Goal: Task Accomplishment & Management: Manage account settings

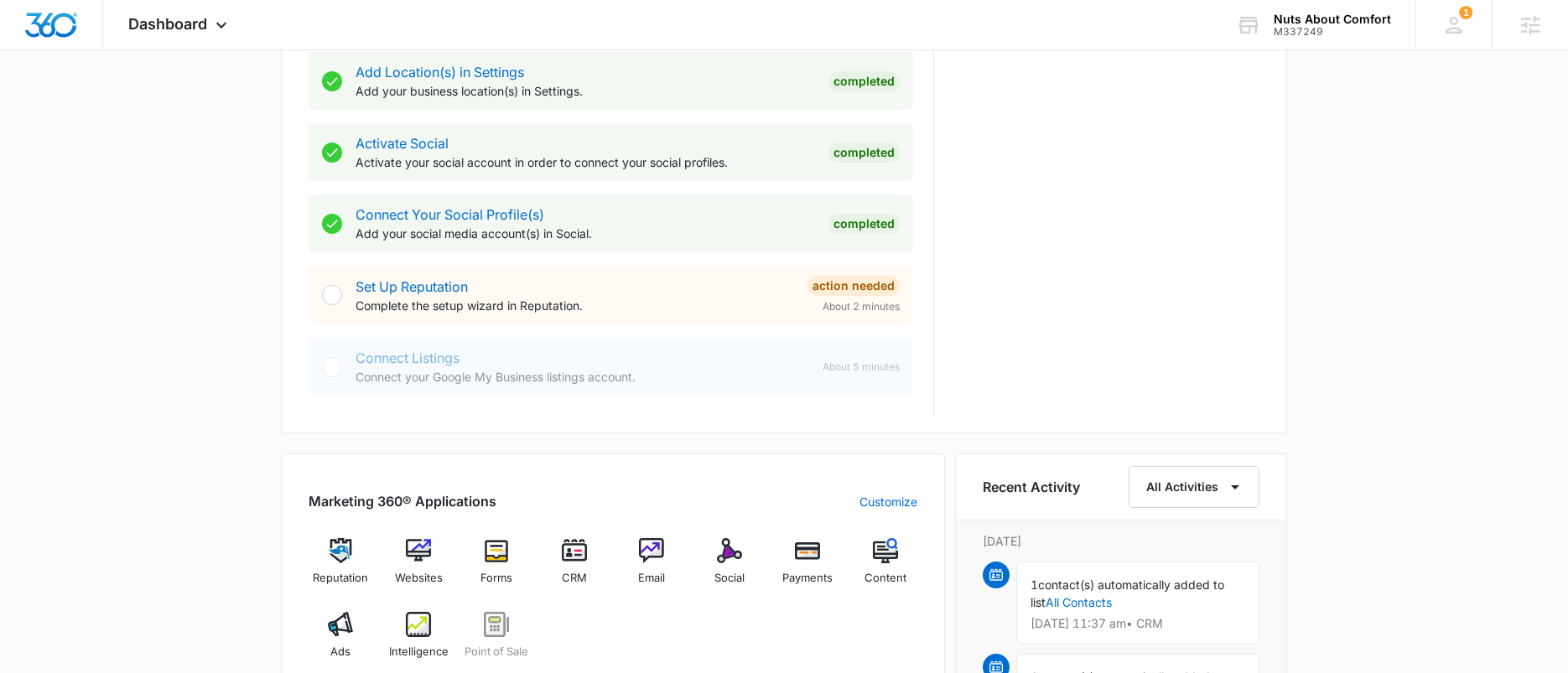
scroll to position [405, 0]
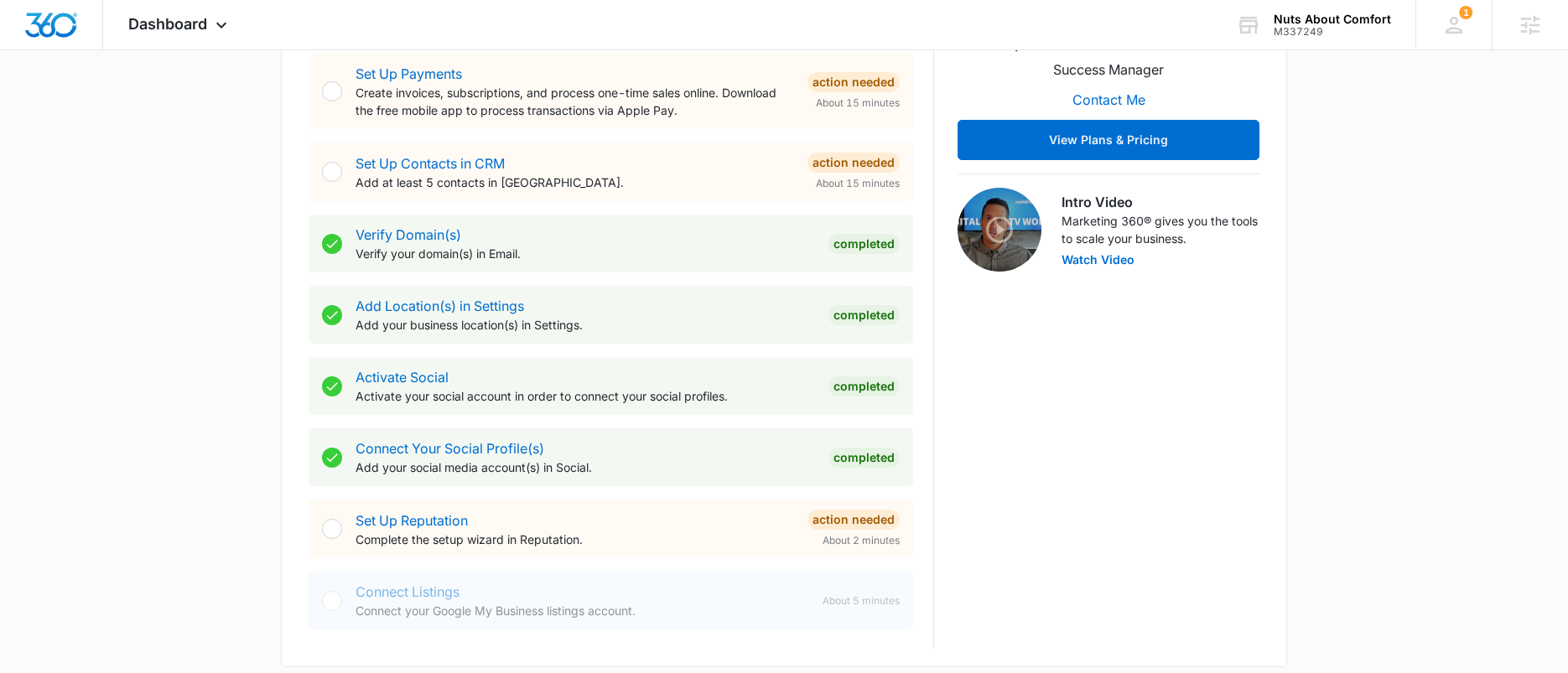
click at [419, 596] on div "Connect Listings Connect your Google My Business listings account." at bounding box center [582, 600] width 454 height 37
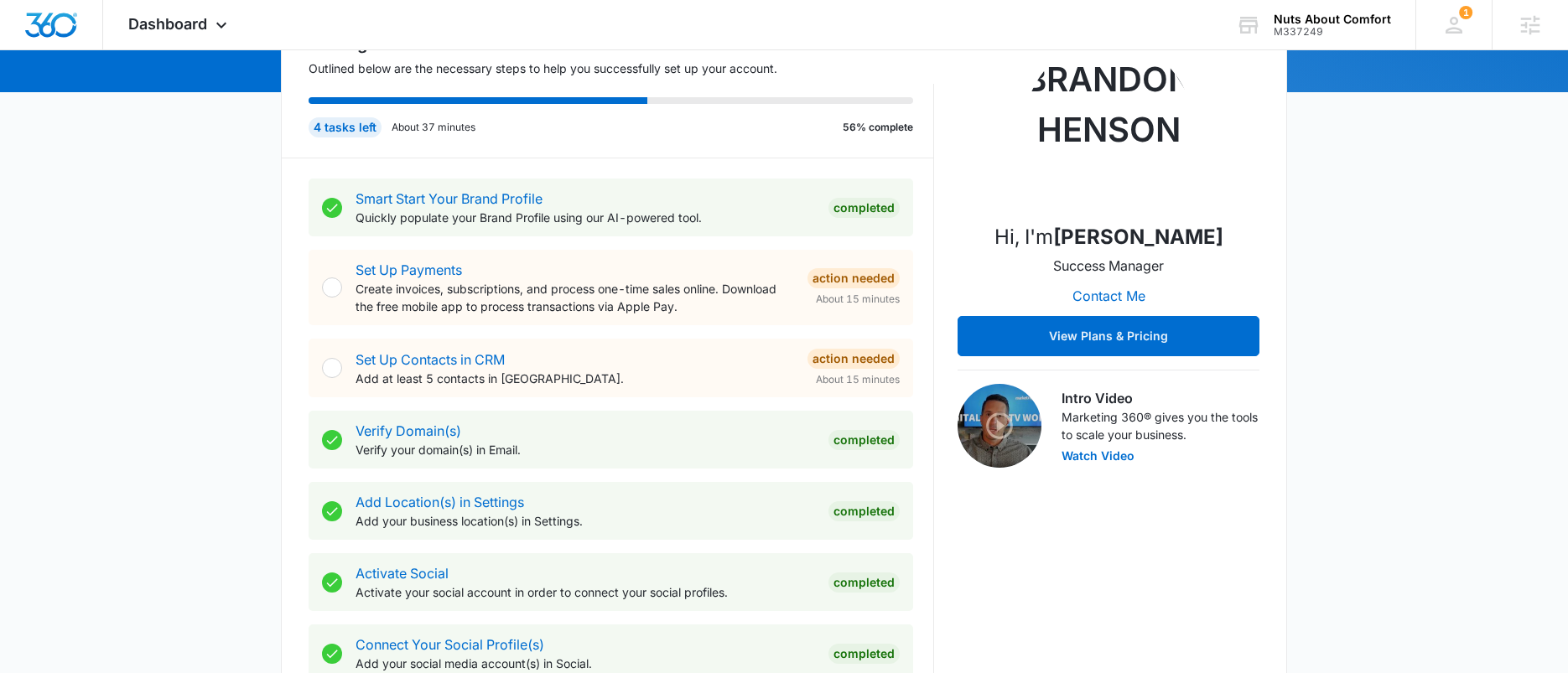
scroll to position [4, 0]
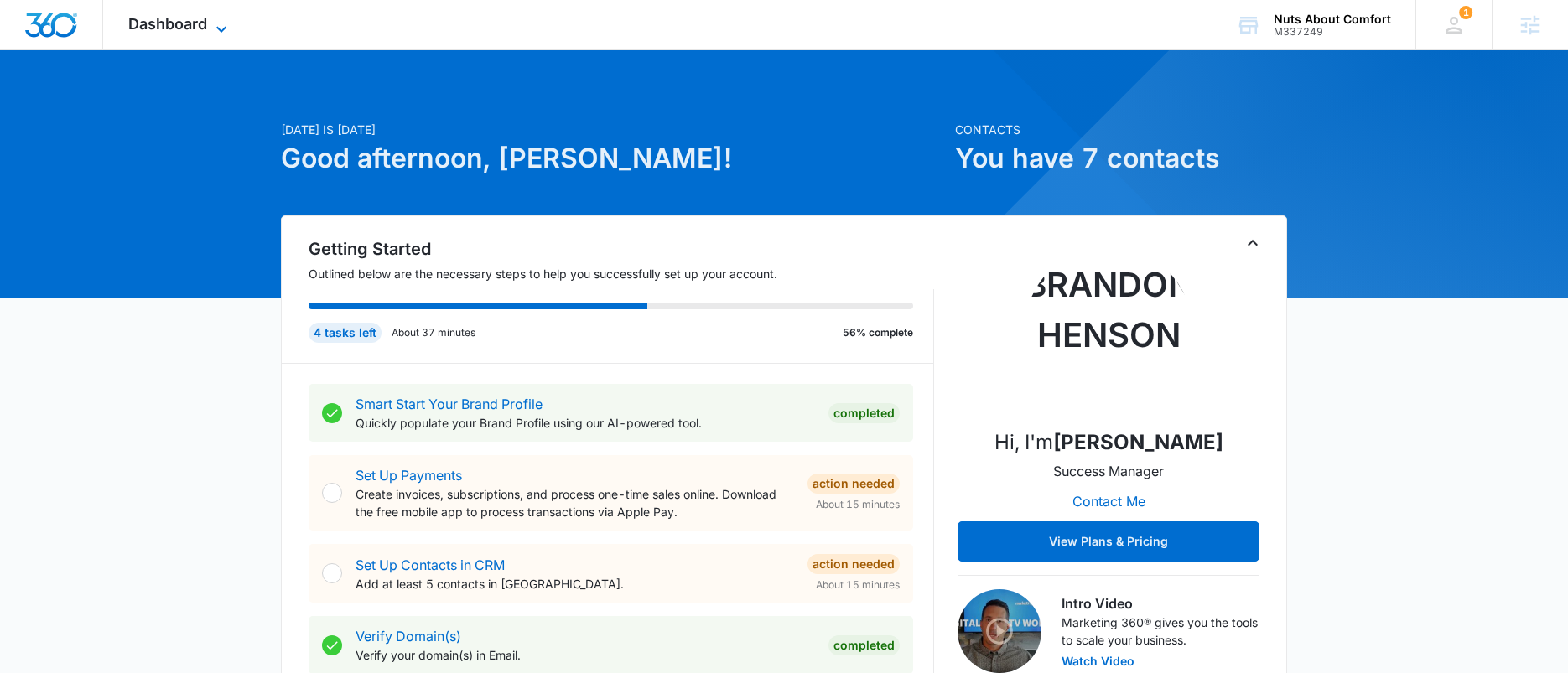
click at [183, 19] on span "Dashboard" at bounding box center [168, 23] width 79 height 18
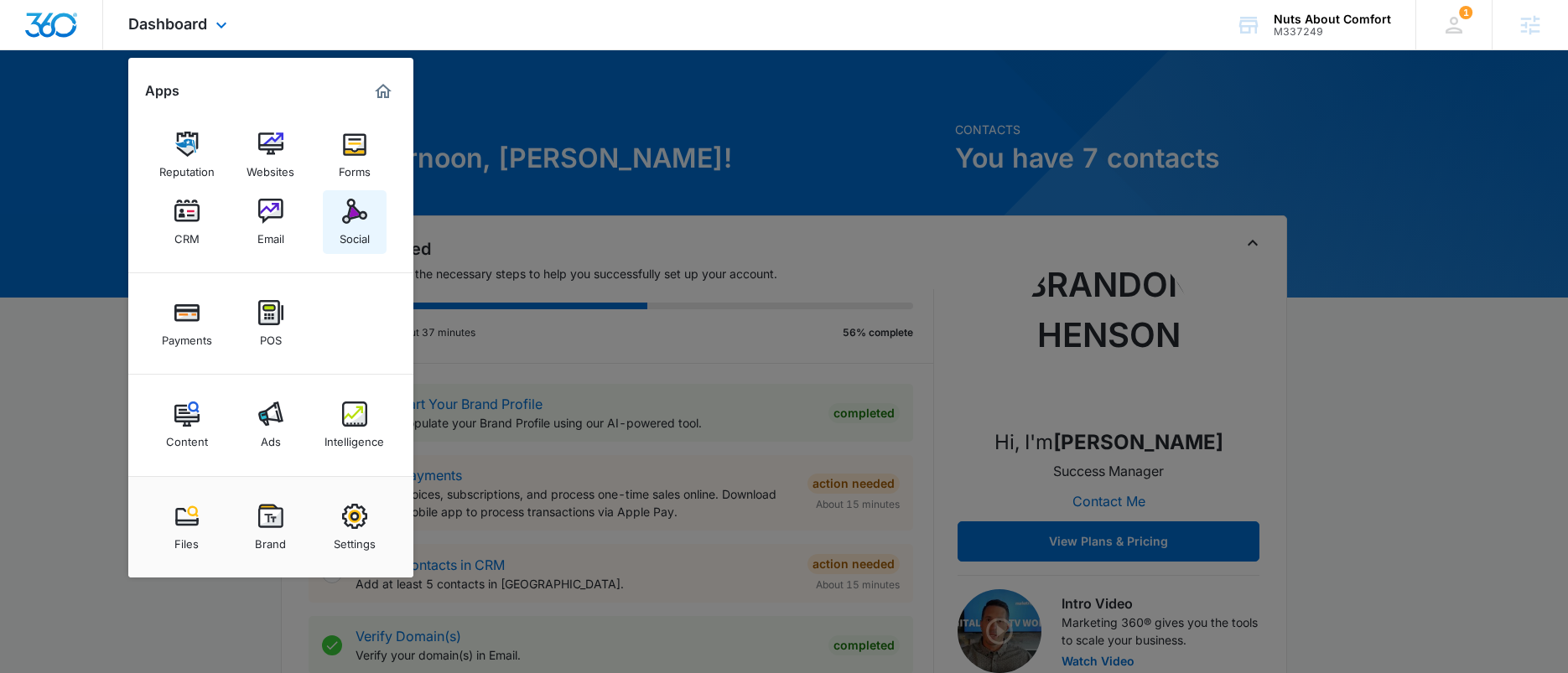
click at [343, 233] on div "Social" at bounding box center [354, 234] width 30 height 21
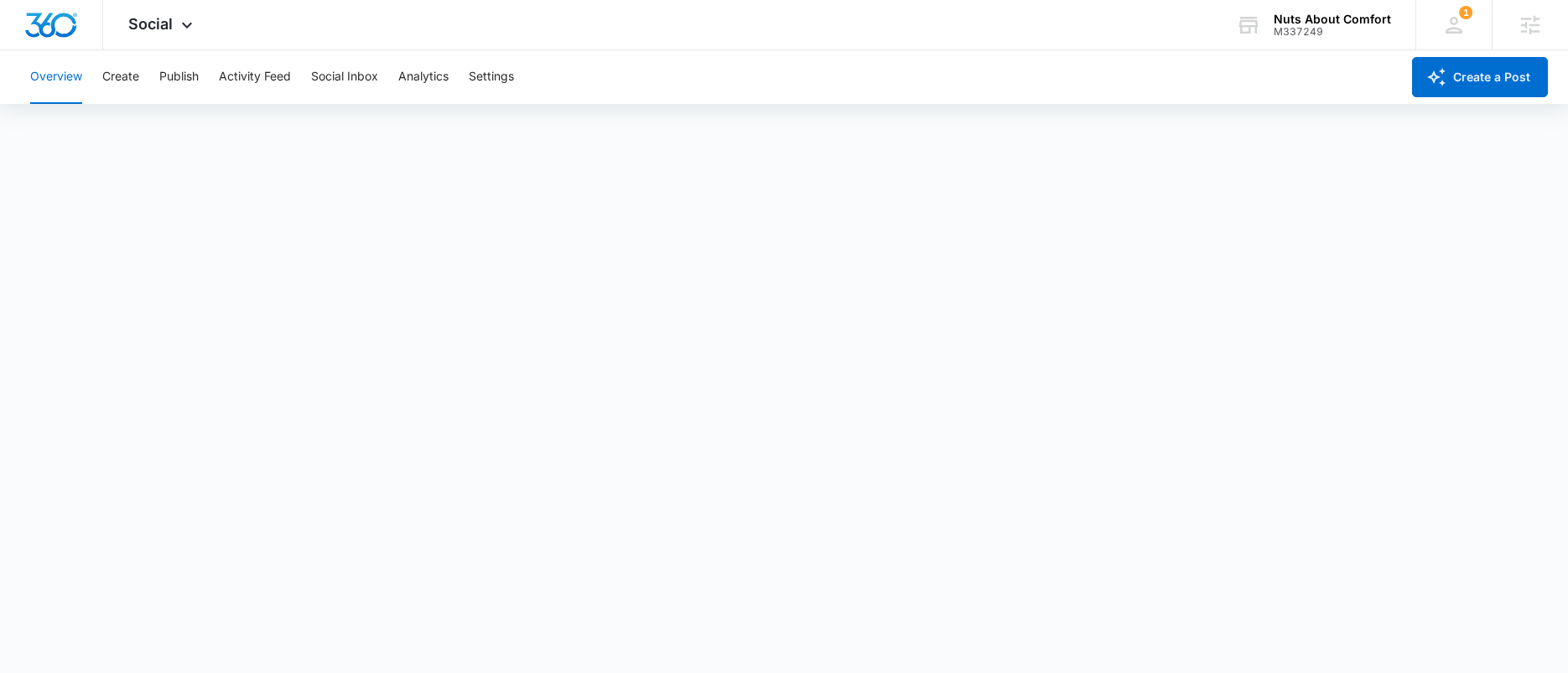
scroll to position [4, 0]
click at [165, 29] on span "Social" at bounding box center [151, 23] width 45 height 18
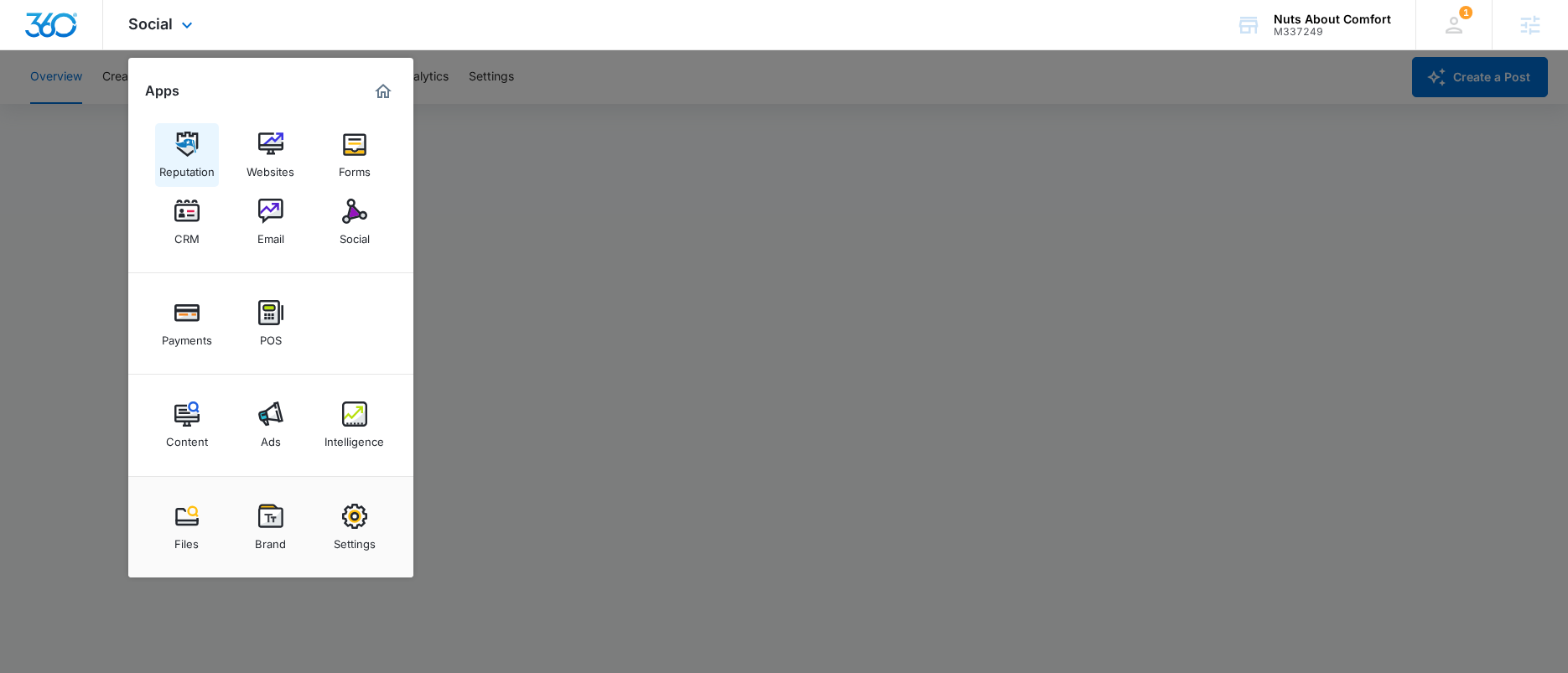
click at [190, 153] on img at bounding box center [186, 144] width 25 height 25
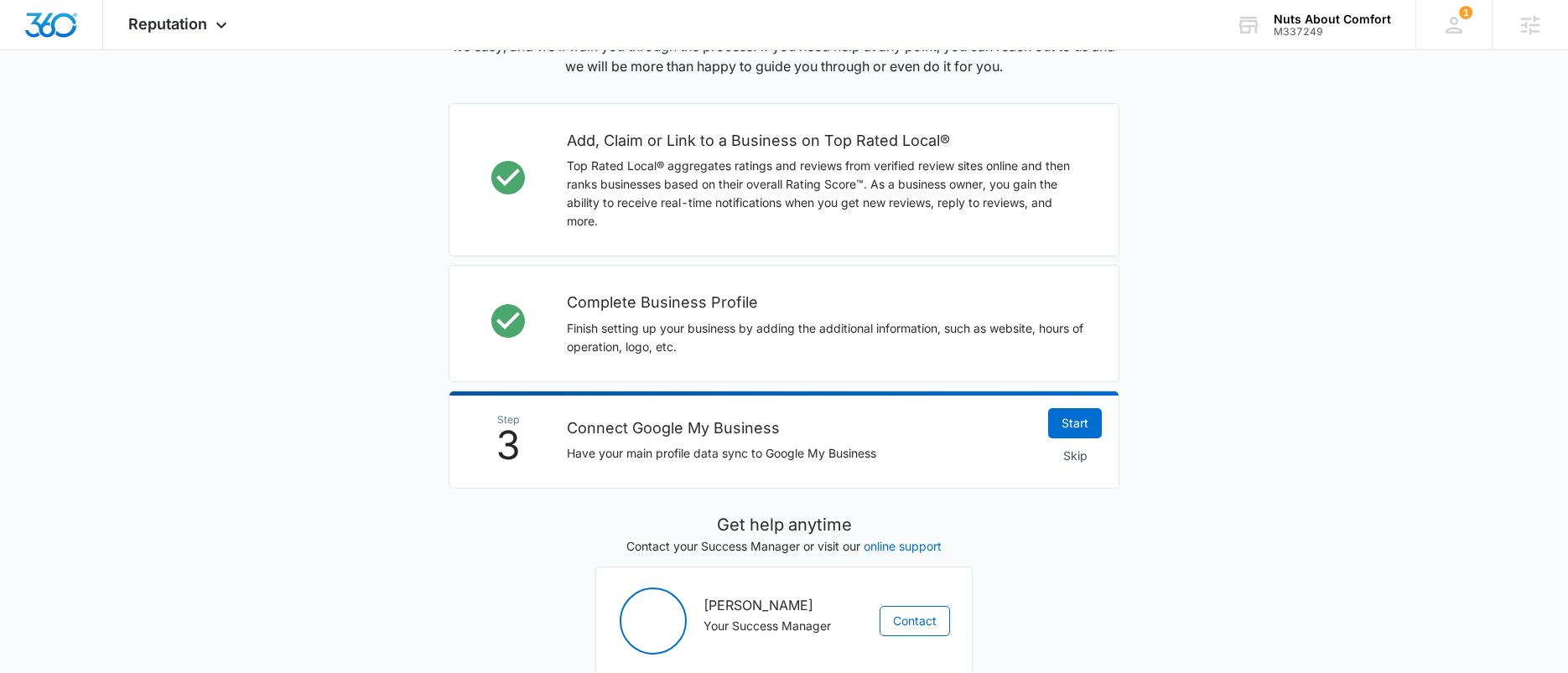
scroll to position [375, 0]
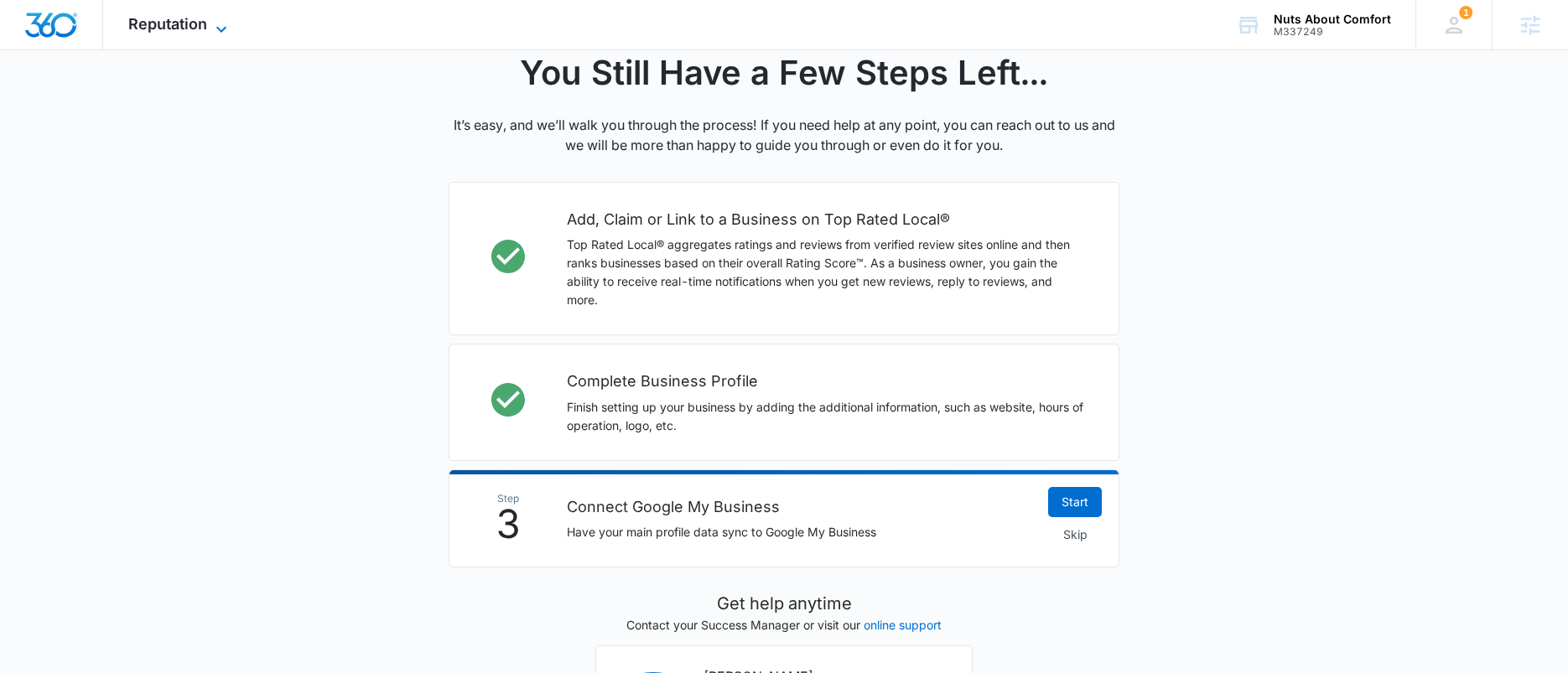
click at [188, 25] on span "Reputation" at bounding box center [168, 23] width 79 height 18
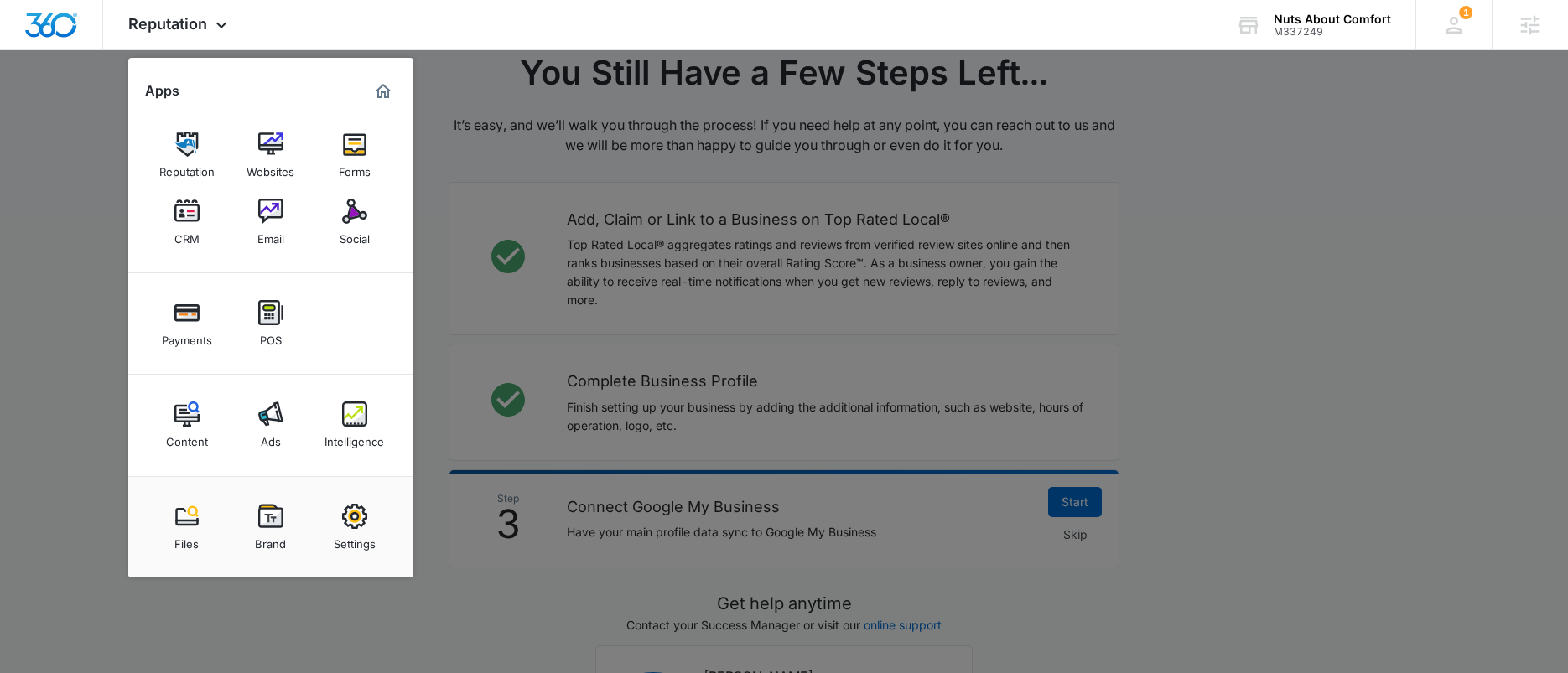
click at [1180, 416] on div at bounding box center [784, 336] width 1568 height 673
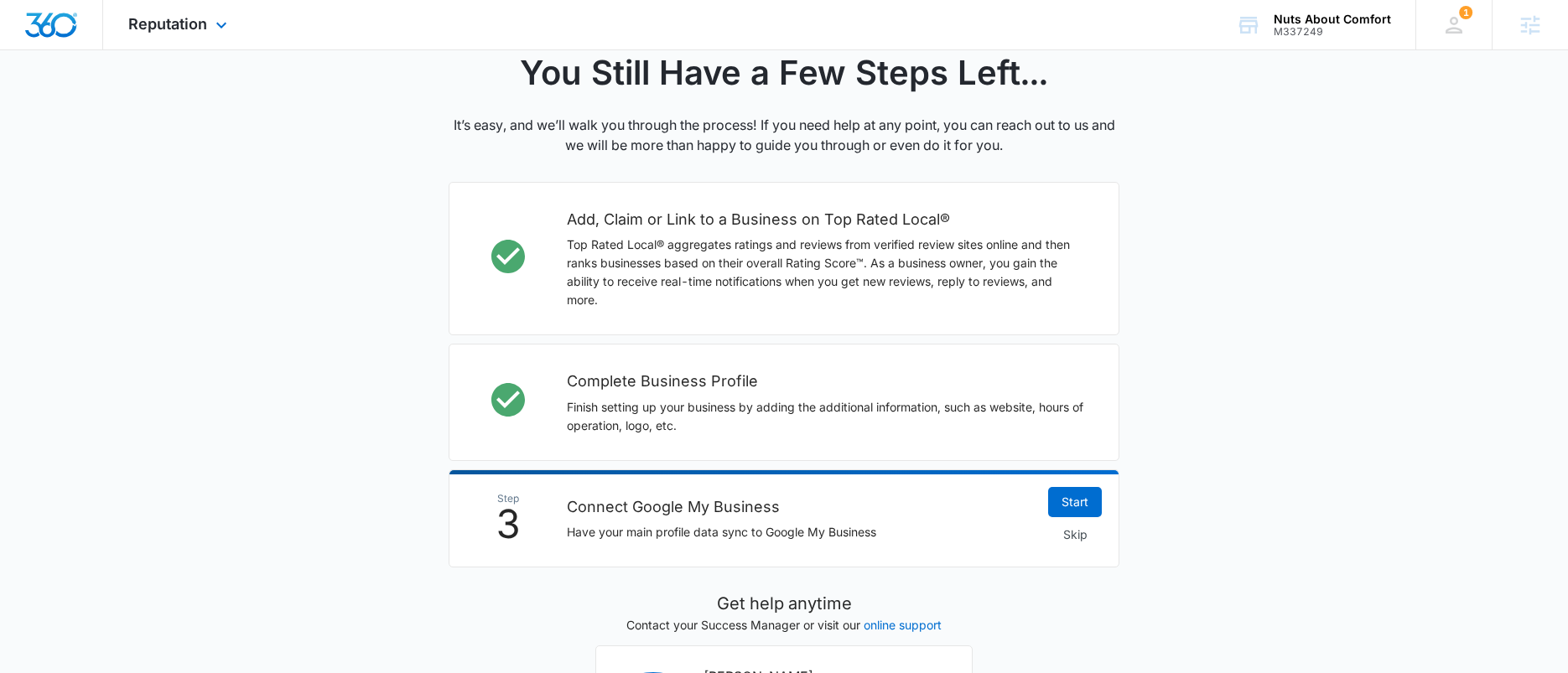
click at [35, 24] on img "Dashboard" at bounding box center [51, 24] width 54 height 25
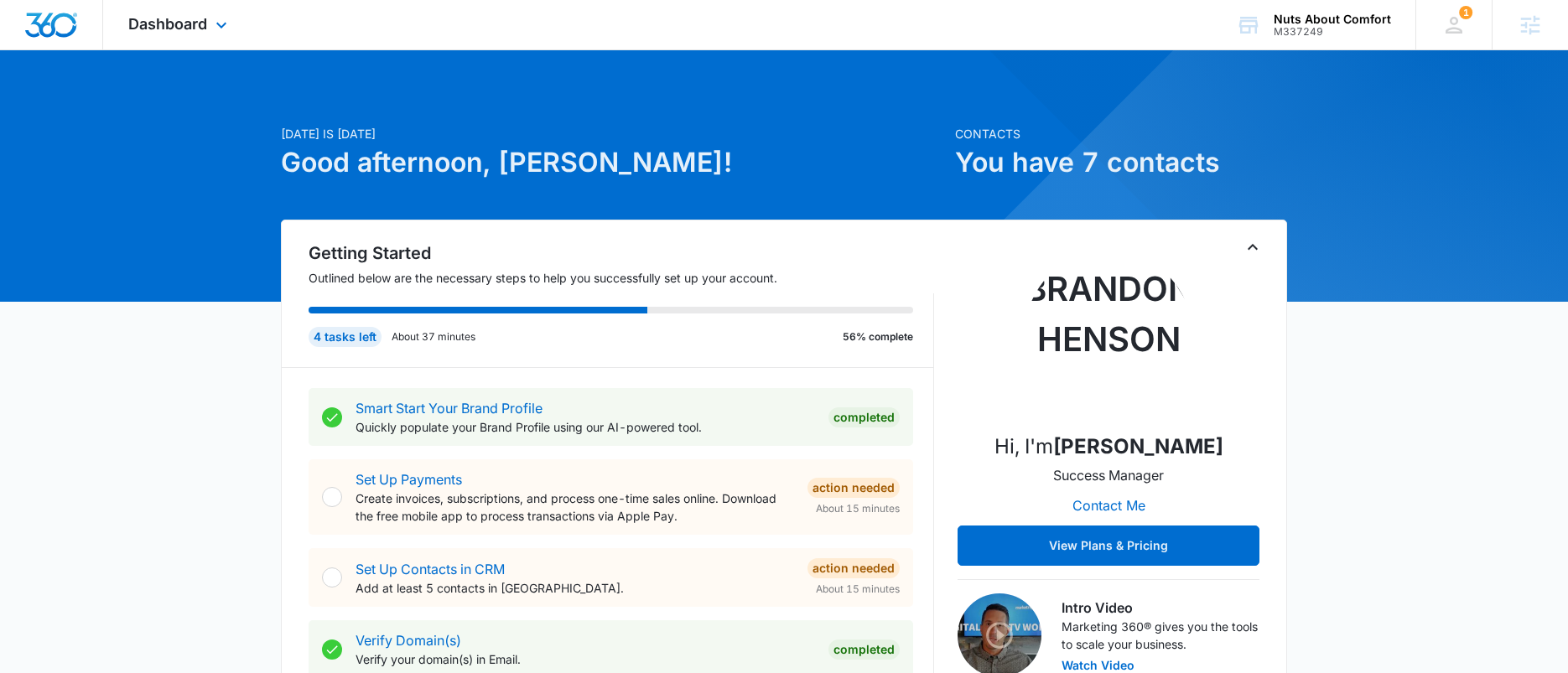
click at [179, 35] on div "Dashboard Apps Reputation Websites Forms CRM Email Social Payments POS Content …" at bounding box center [180, 24] width 154 height 49
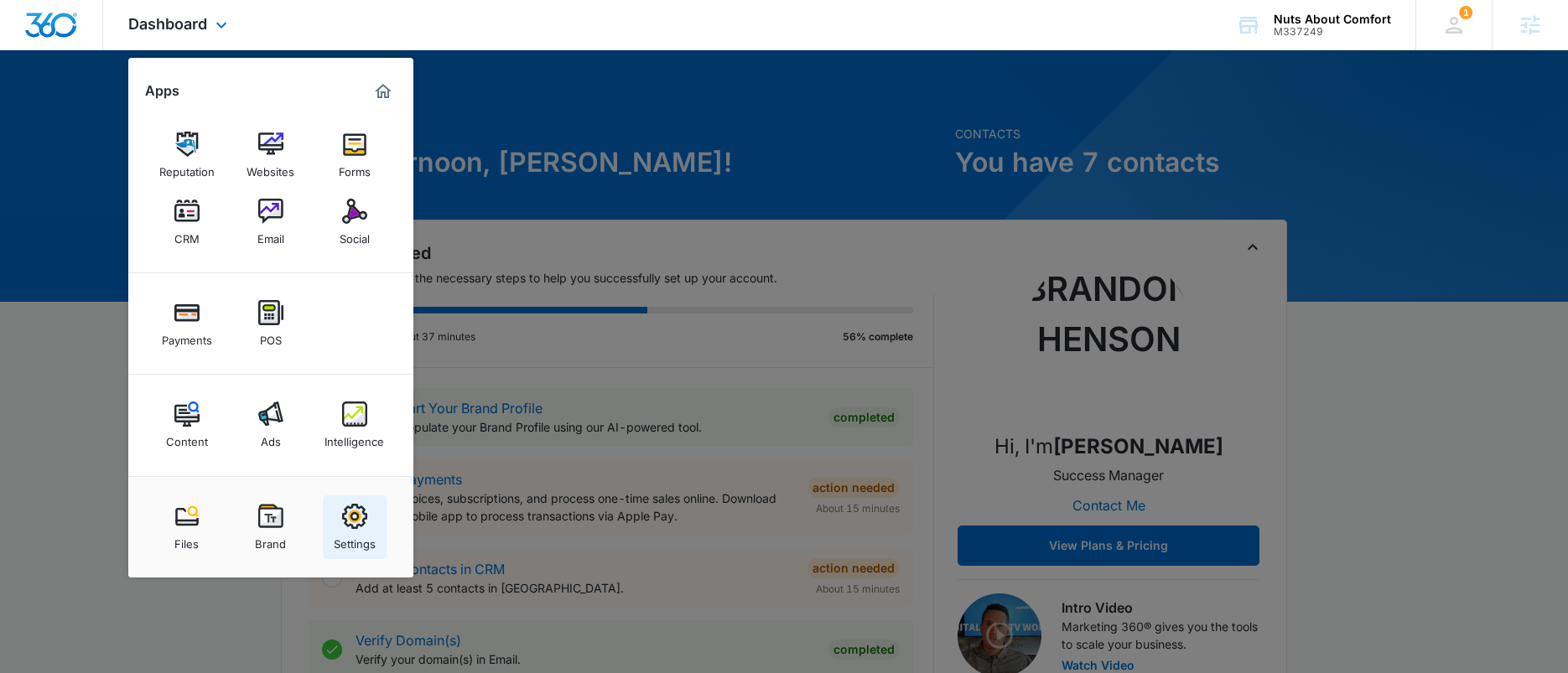
click at [361, 524] on img at bounding box center [354, 516] width 25 height 25
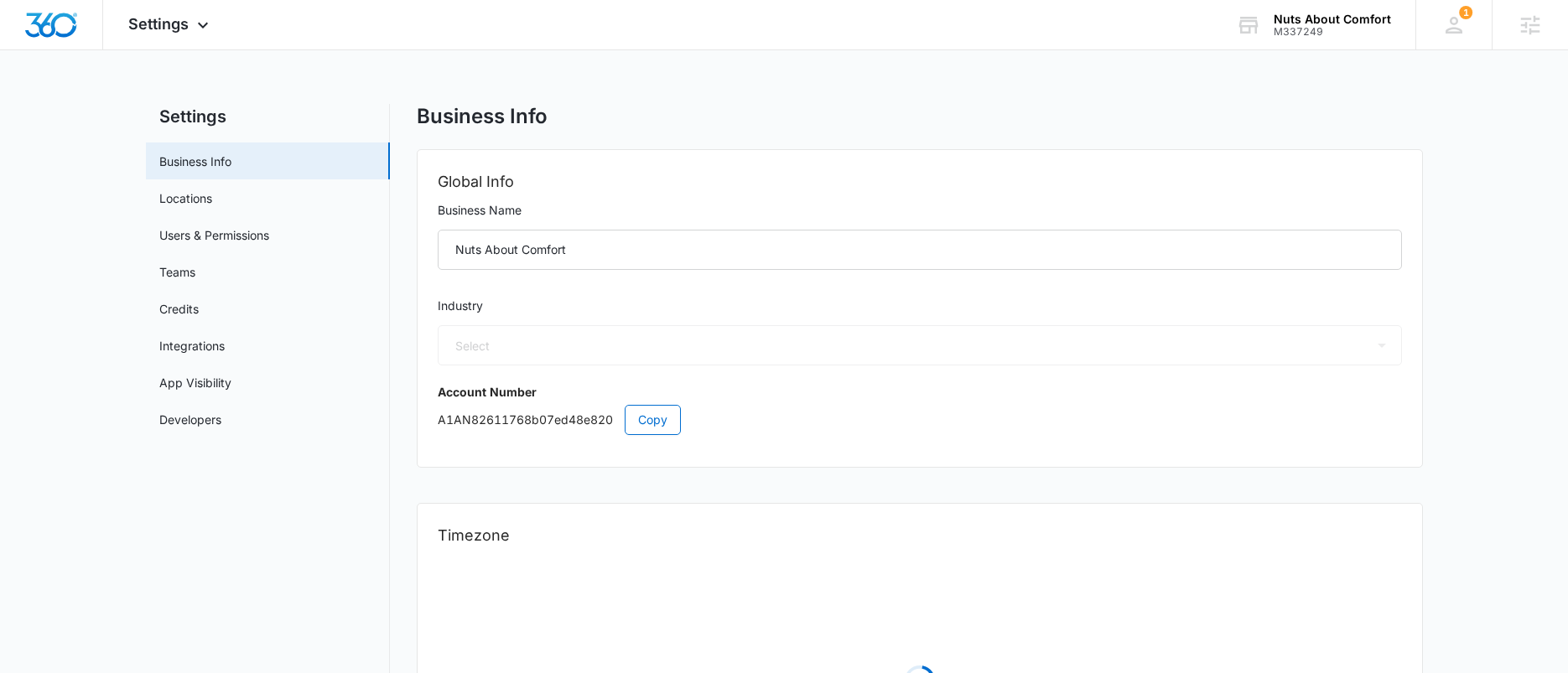
select select "3"
select select "US"
select select "America/[GEOGRAPHIC_DATA]"
click at [203, 201] on link "Locations" at bounding box center [186, 198] width 53 height 18
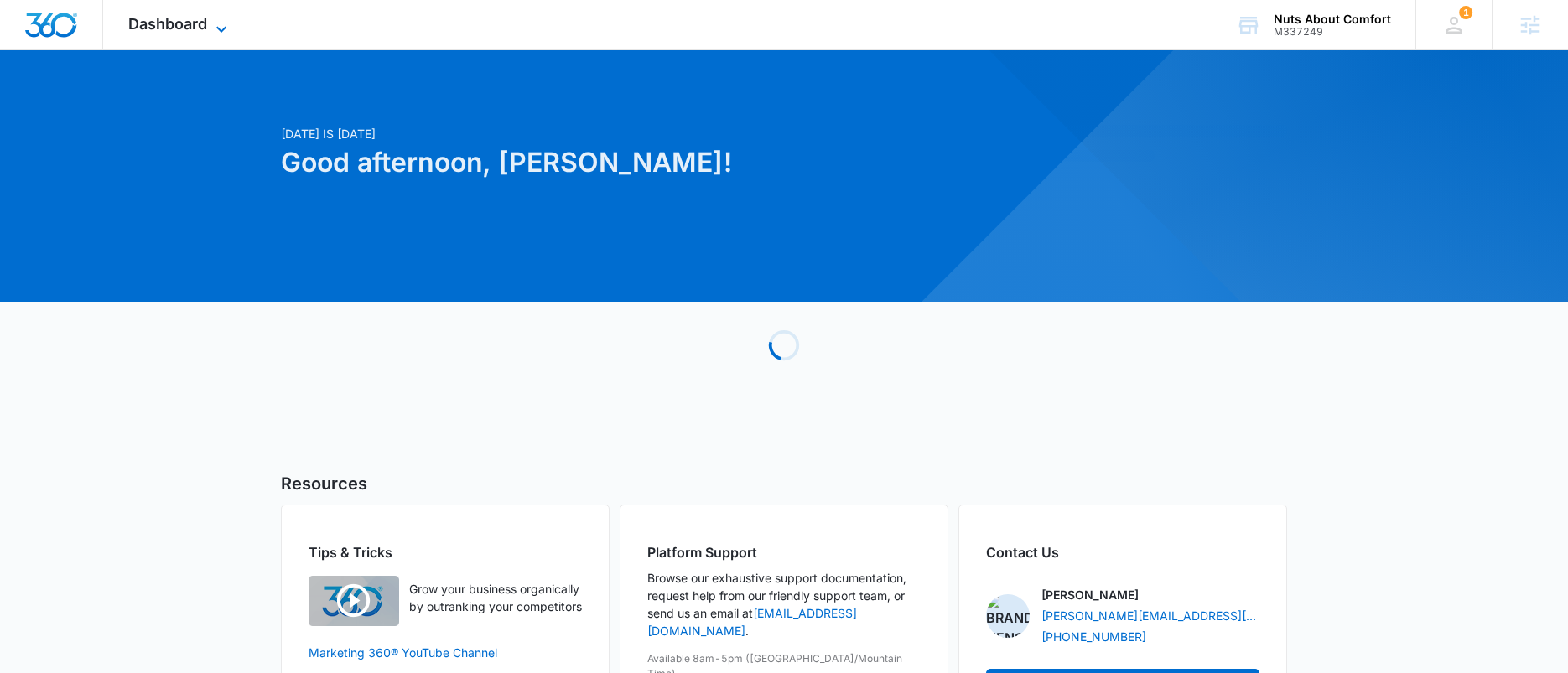
click at [154, 31] on span "Dashboard" at bounding box center [168, 23] width 79 height 18
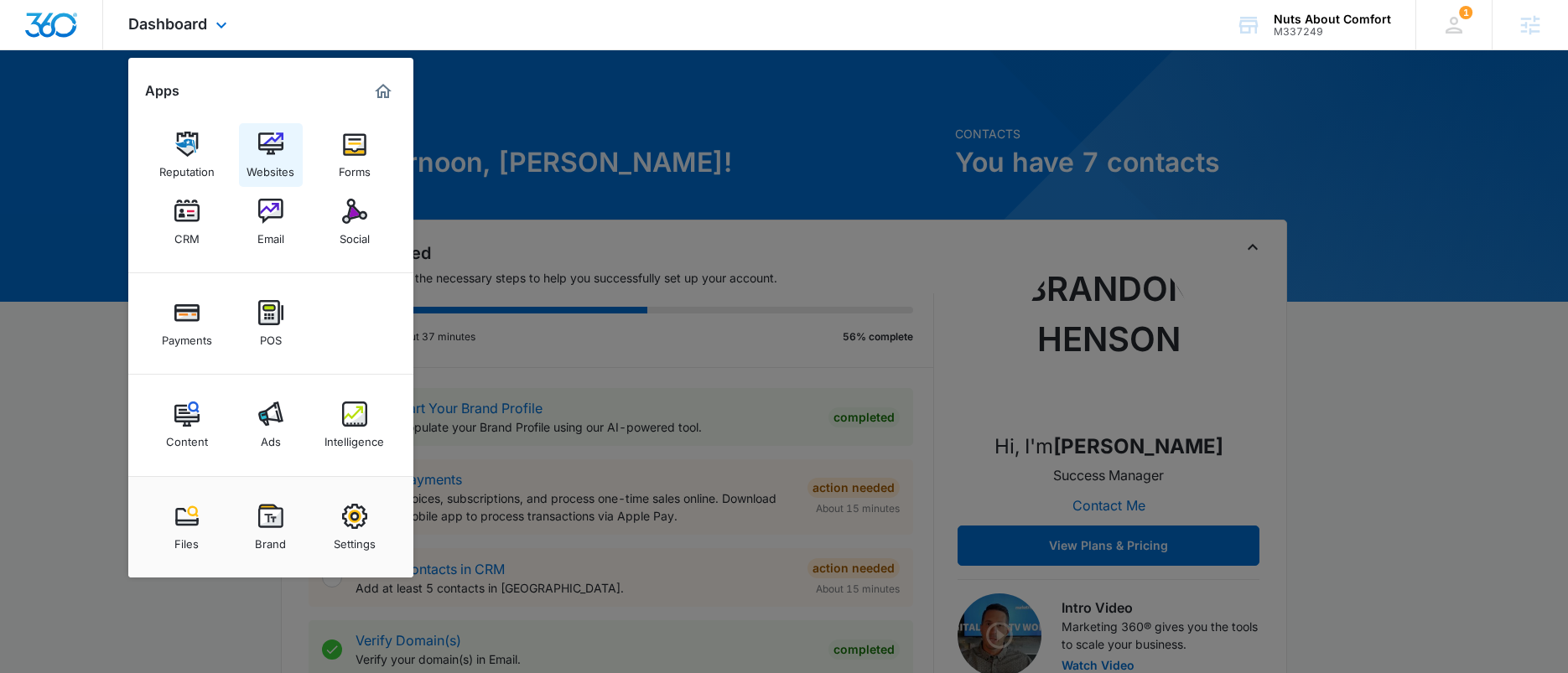
click at [265, 156] on img at bounding box center [270, 144] width 25 height 25
